Goal: Use online tool/utility: Utilize a website feature to perform a specific function

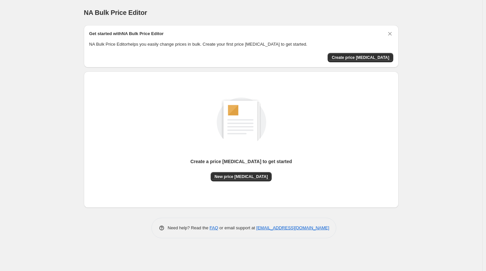
click at [245, 171] on div "Create a price [MEDICAL_DATA] to get started" at bounding box center [242, 165] width 102 height 14
click at [245, 180] on button "New price [MEDICAL_DATA]" at bounding box center [241, 176] width 61 height 9
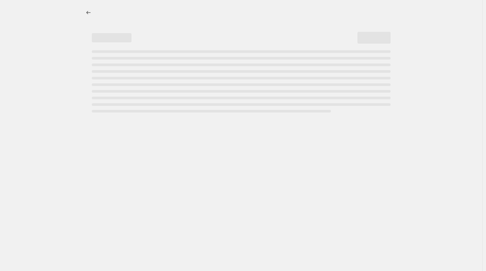
select select "percentage"
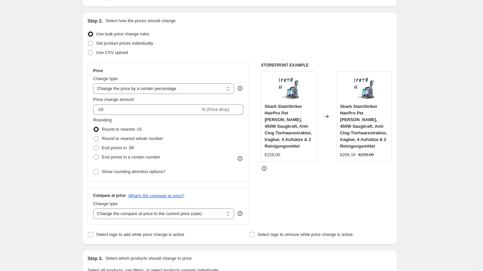
scroll to position [66, 0]
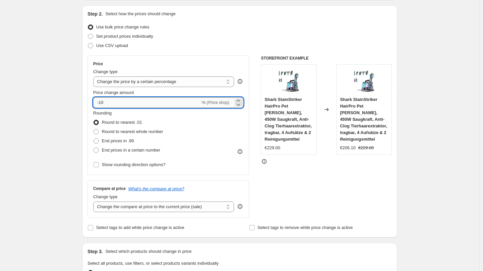
click at [109, 104] on input "-10" at bounding box center [146, 102] width 107 height 11
type input "-1"
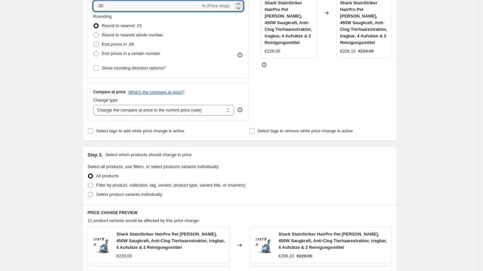
scroll to position [166, 0]
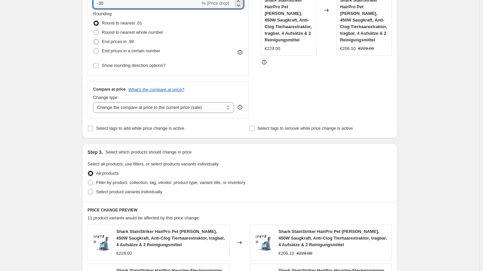
type input "-30"
click at [127, 41] on span "End prices in .99" at bounding box center [118, 41] width 32 height 5
click at [94, 39] on input "End prices in .99" at bounding box center [93, 39] width 0 height 0
radio input "true"
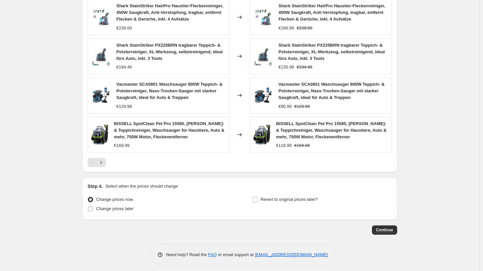
scroll to position [433, 0]
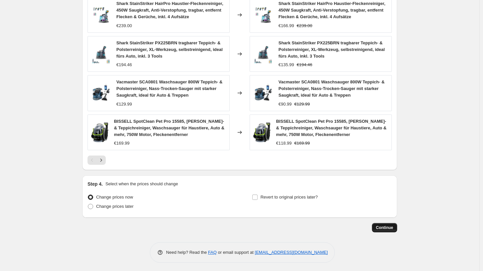
click at [393, 225] on span "Continue" at bounding box center [384, 227] width 17 height 5
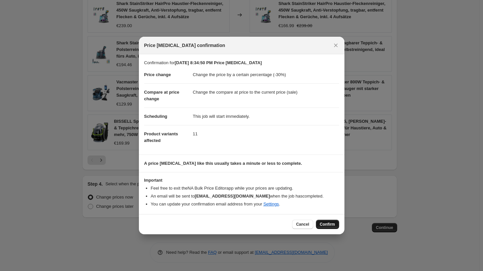
click at [330, 225] on span "Confirm" at bounding box center [327, 224] width 15 height 5
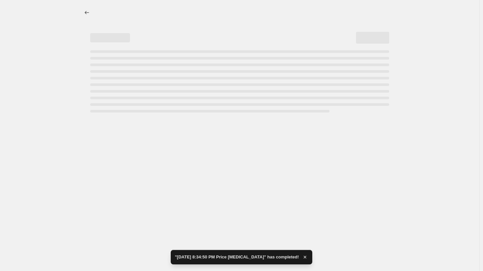
select select "percentage"
